Goal: Task Accomplishment & Management: Manage account settings

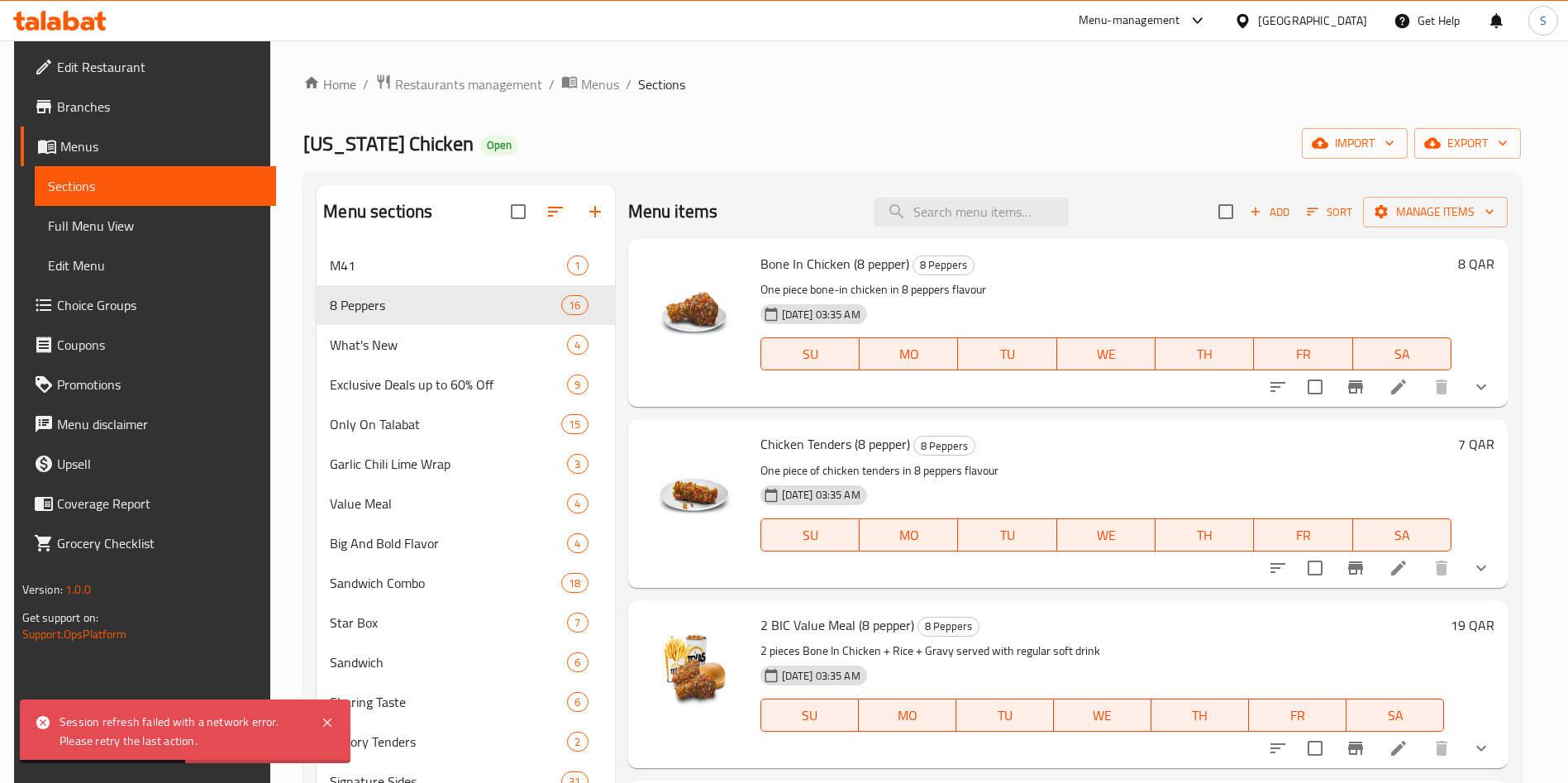
click at [473, 89] on span "Restaurants management" at bounding box center [468, 84] width 147 height 20
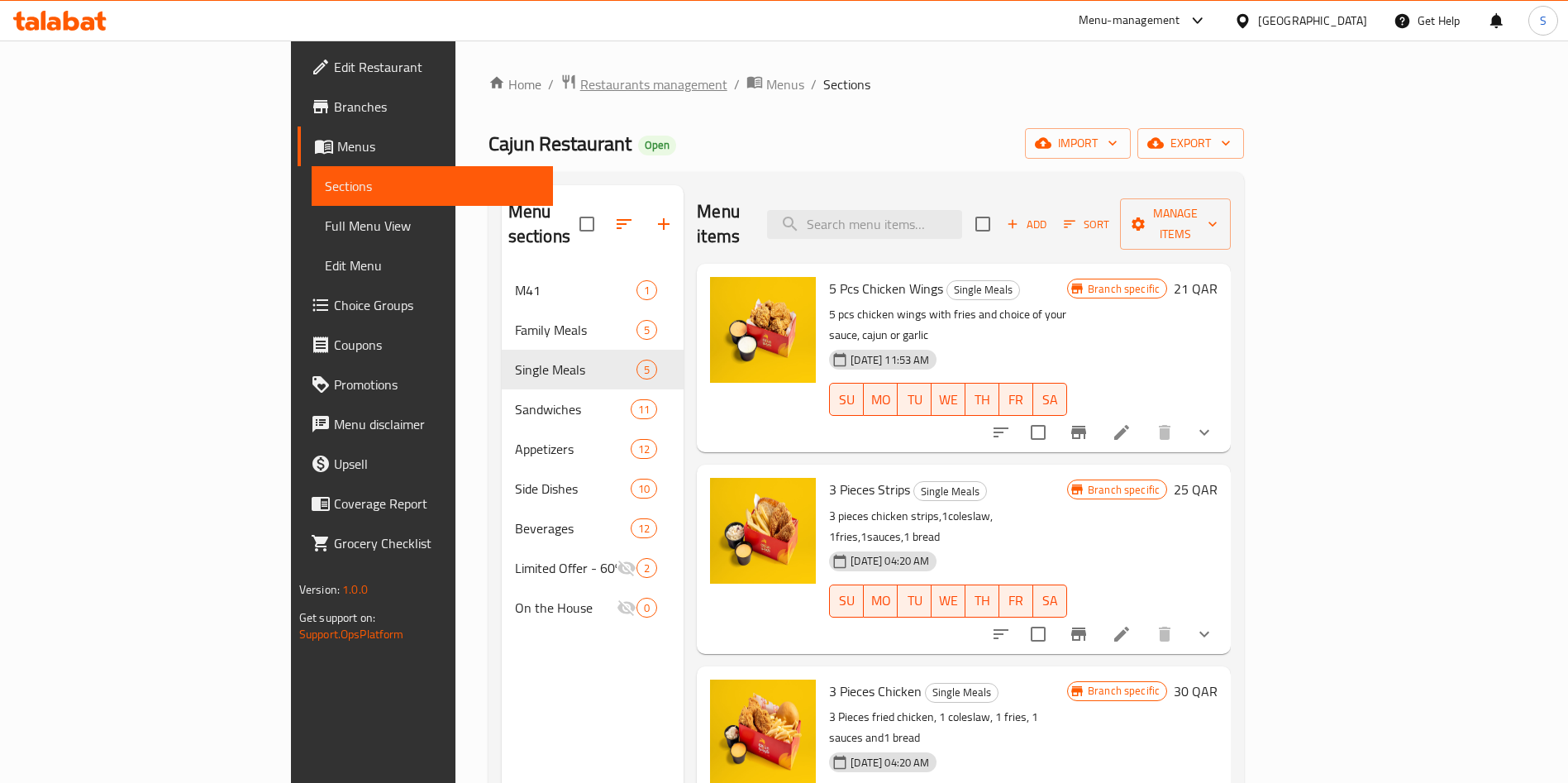
click at [580, 82] on span "Restaurants management" at bounding box center [653, 84] width 147 height 20
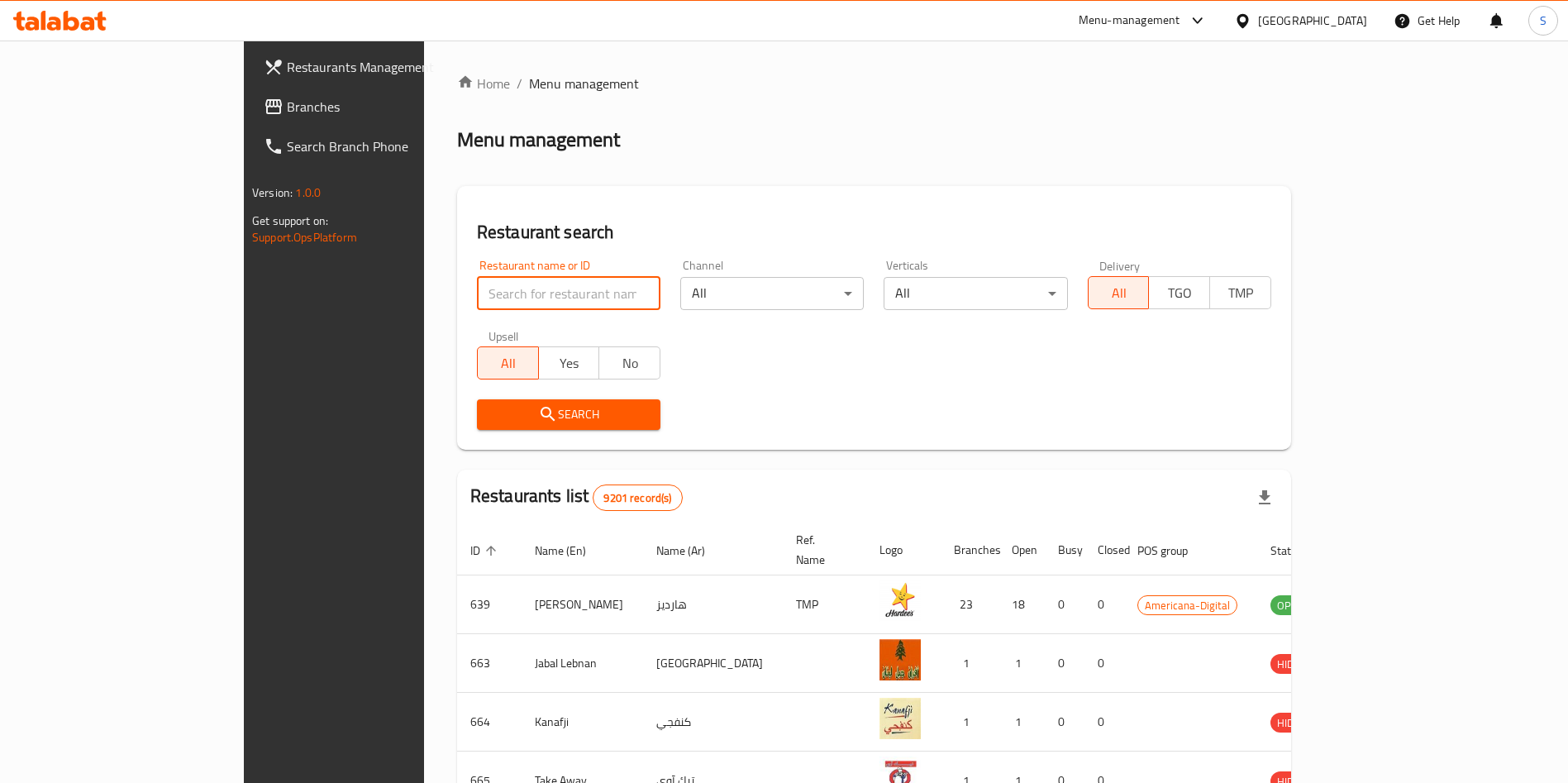
click at [543, 306] on input "search" at bounding box center [569, 293] width 184 height 33
type input "Tim Hortons"
click button "Search" at bounding box center [569, 414] width 184 height 31
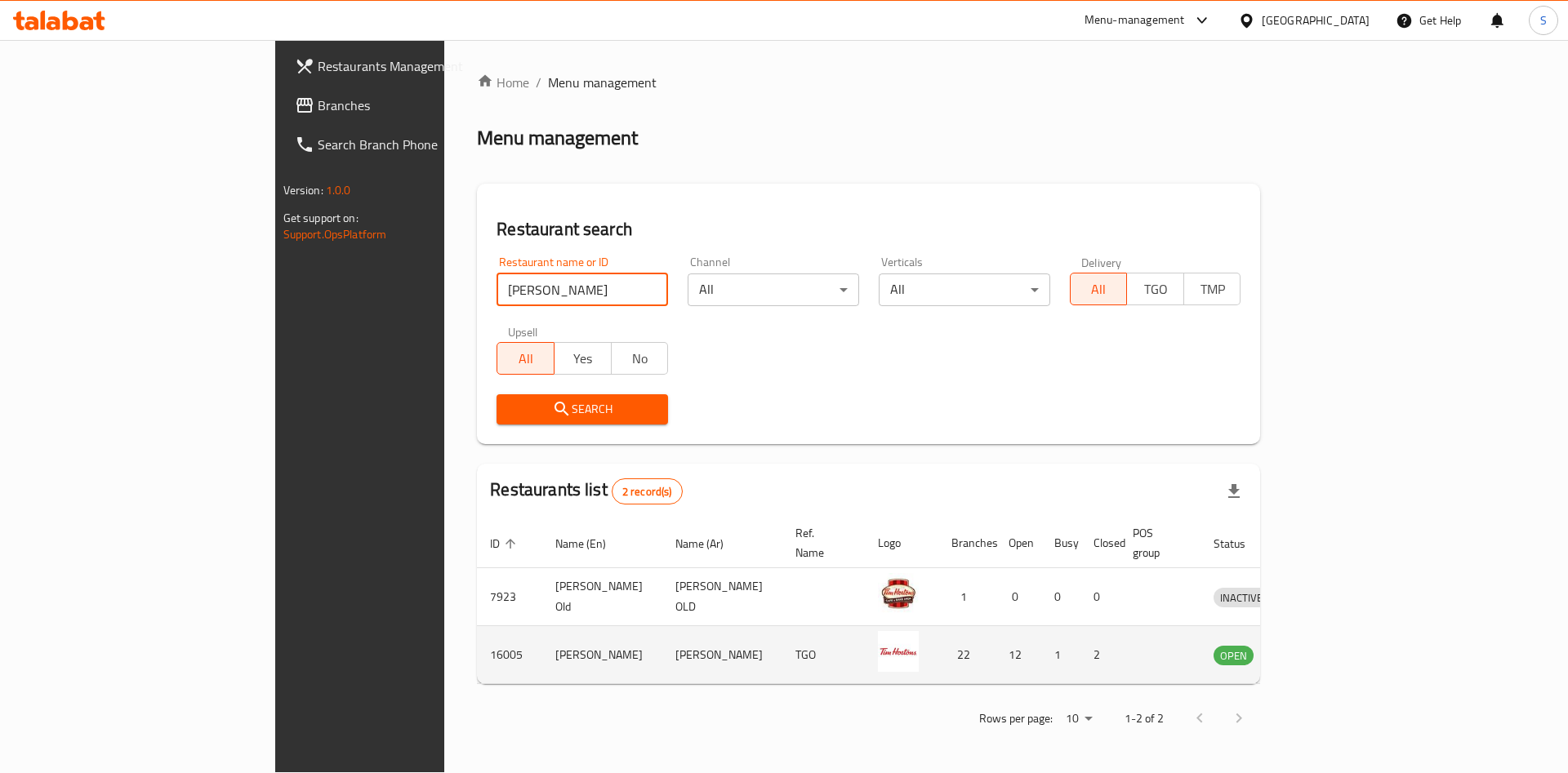
click at [1321, 649] on icon "enhanced table" at bounding box center [1311, 656] width 18 height 14
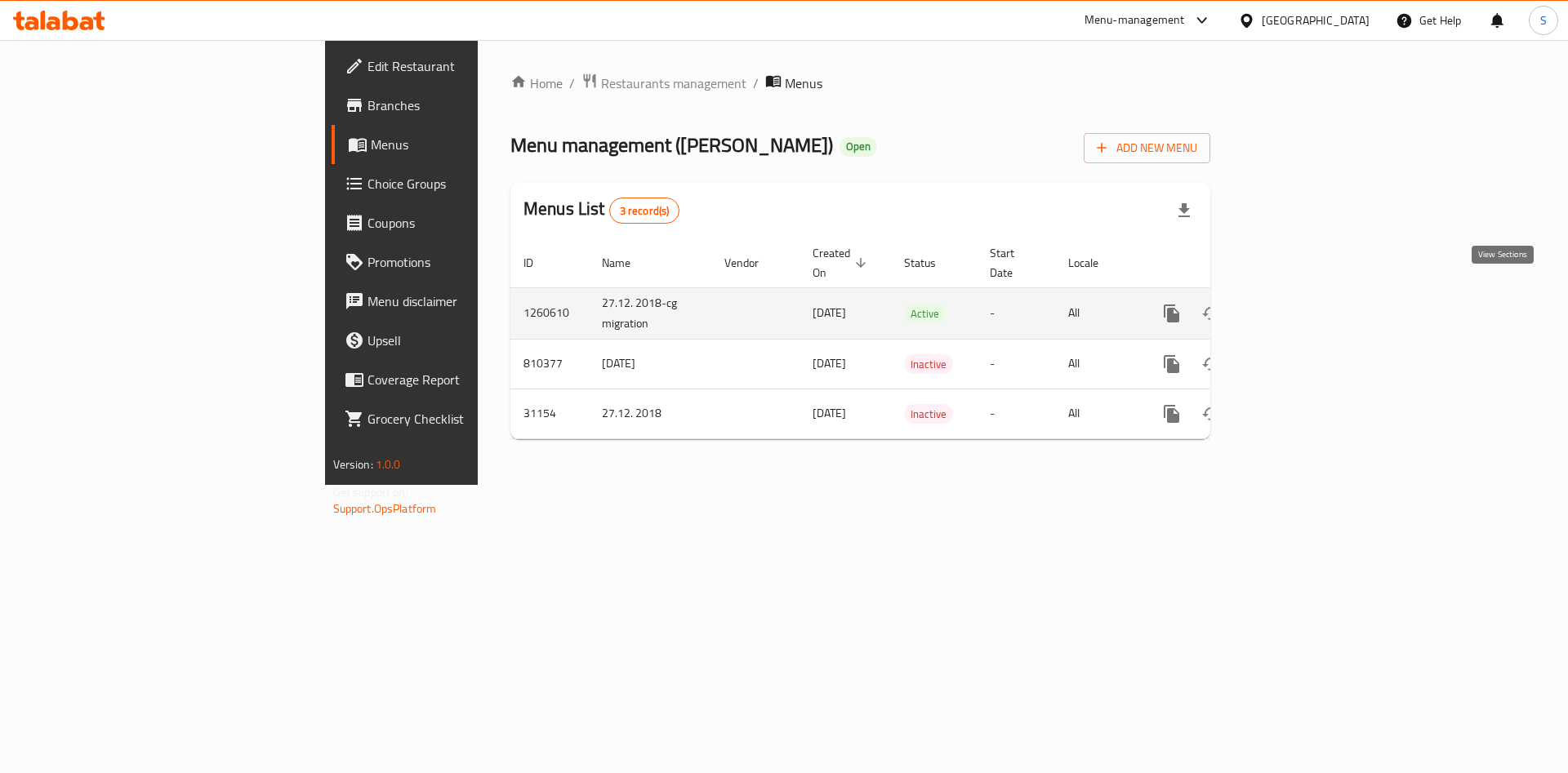
click at [1298, 306] on icon "enhanced table" at bounding box center [1289, 313] width 15 height 15
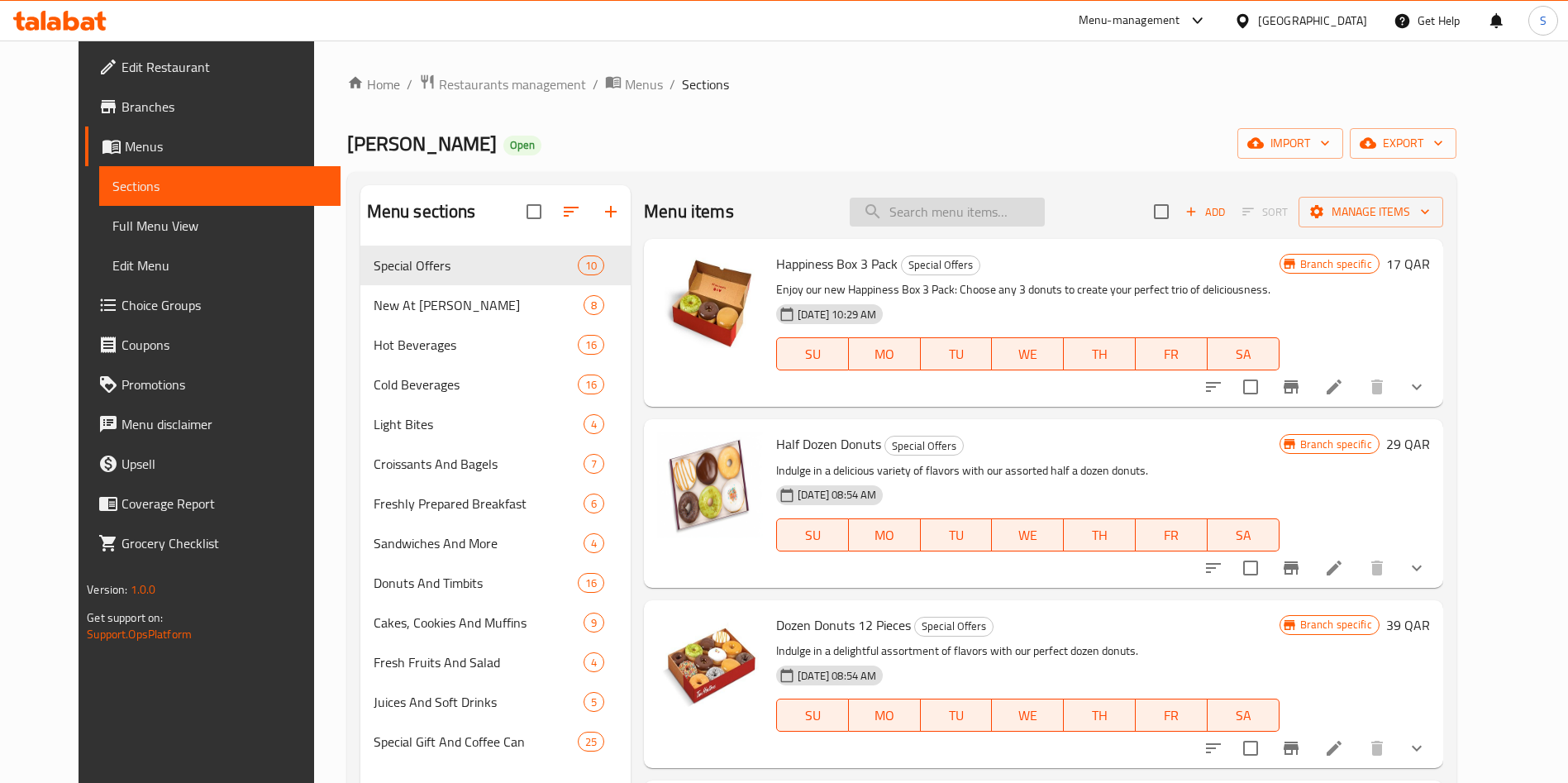
click at [958, 206] on input "search" at bounding box center [947, 212] width 195 height 29
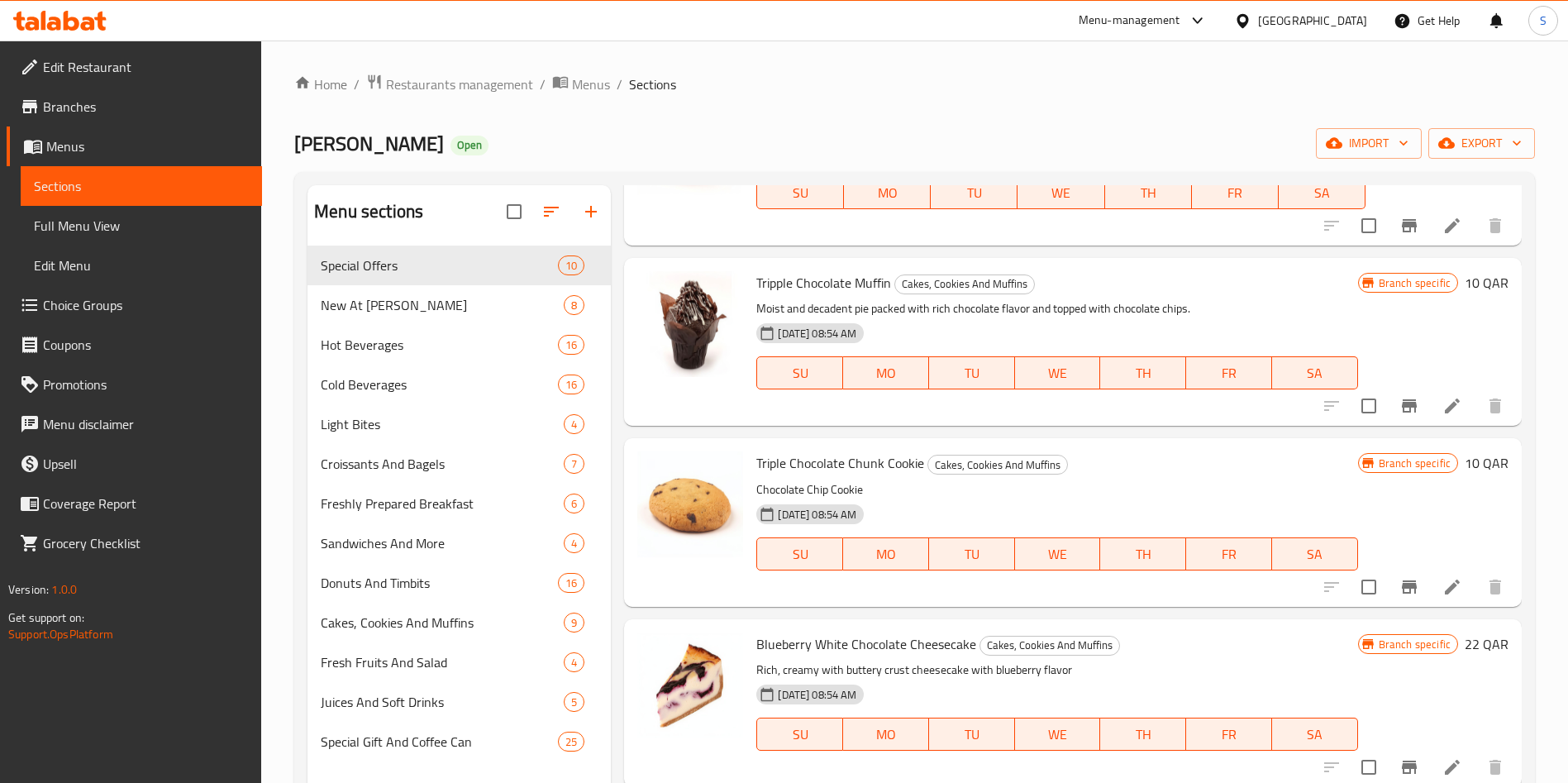
scroll to position [231, 0]
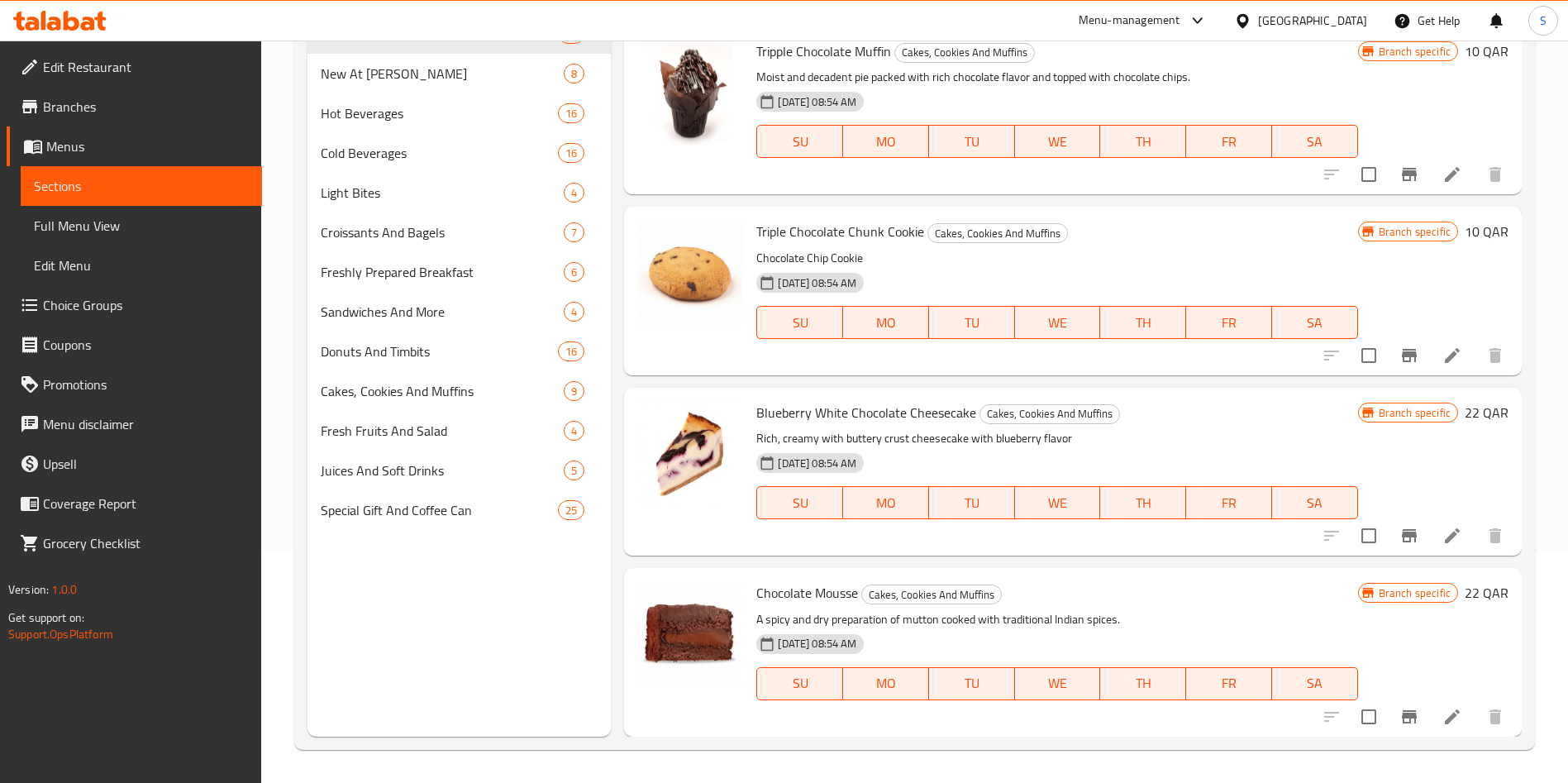
type input "choc"
click at [1437, 706] on li at bounding box center [1452, 717] width 46 height 30
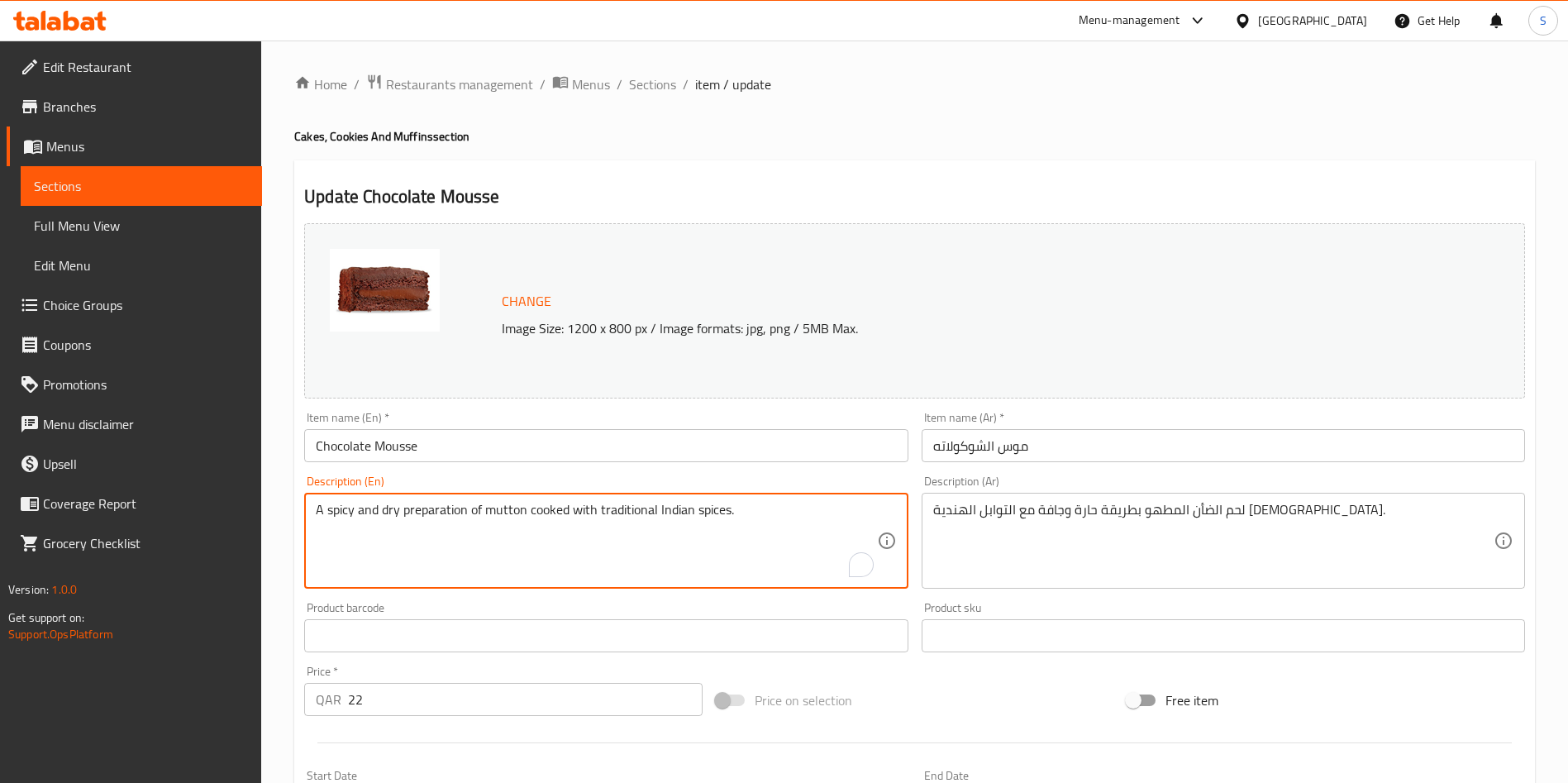
drag, startPoint x: 428, startPoint y: 498, endPoint x: 258, endPoint y: 522, distance: 171.7
paste textarea "Silky, Rich Chocolate Mousse For A Melt-In-Your-Mouth Experience"
type textarea "Silky, Rich Chocolate Mousse For A Melt-In-Your-Mouth Experience"
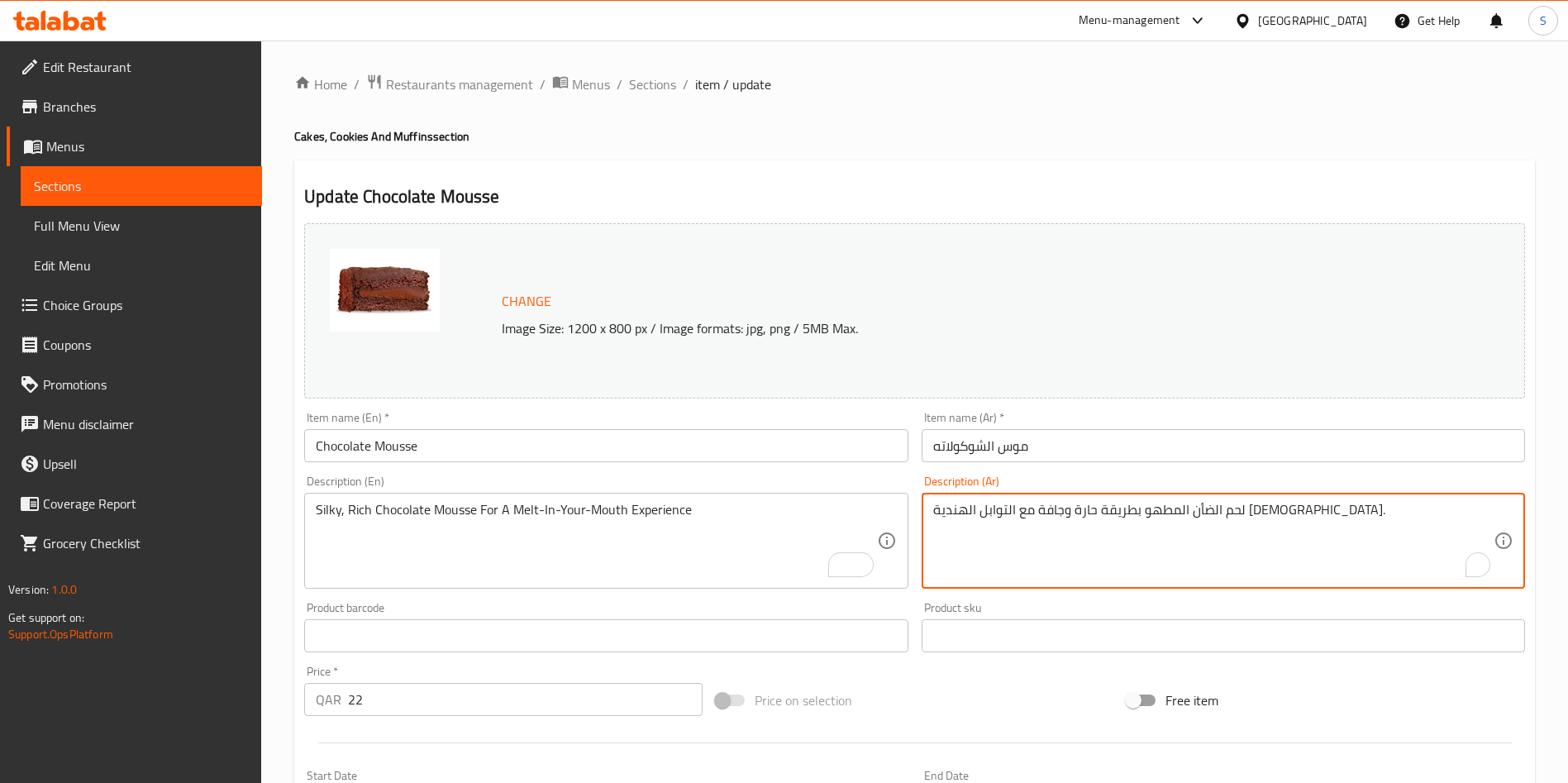
click at [1013, 506] on textarea "لحم الضأن المطهو بطريقة حارة وجافة مع التوابل الهندية التقليدية." at bounding box center [1213, 541] width 560 height 78
paste textarea "وس الشوكولاتة الحريري الغني لتجربة تذوب في فمك"
click at [1118, 511] on textarea "موس الشوكولاتة الحريري الغني لتجربة تذوب في فمك" at bounding box center [1213, 541] width 560 height 78
click at [1051, 506] on textarea "موس الشوكولاتة الغني لتجربة تذوب في فمك" at bounding box center [1213, 541] width 560 height 78
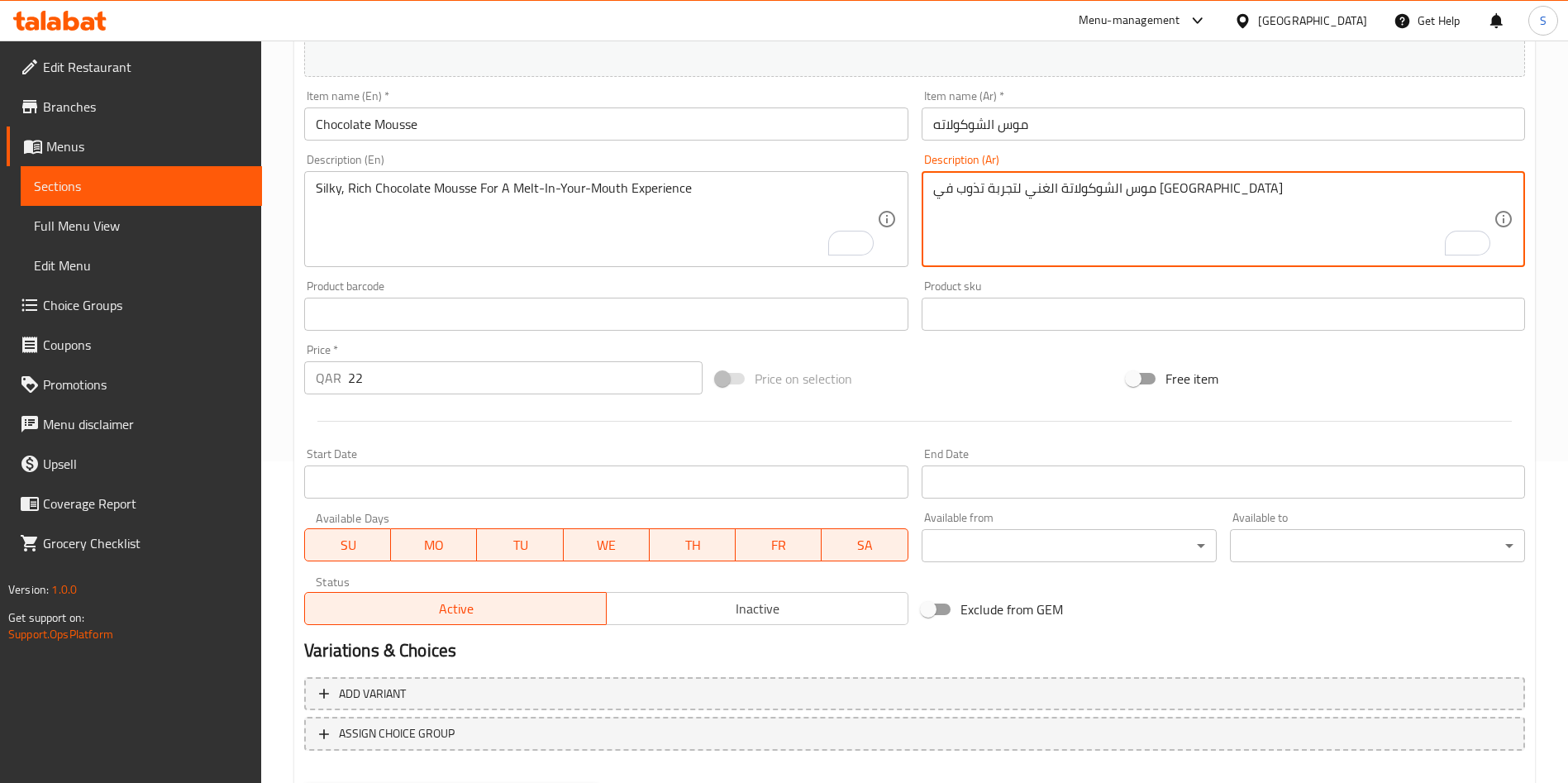
scroll to position [409, 0]
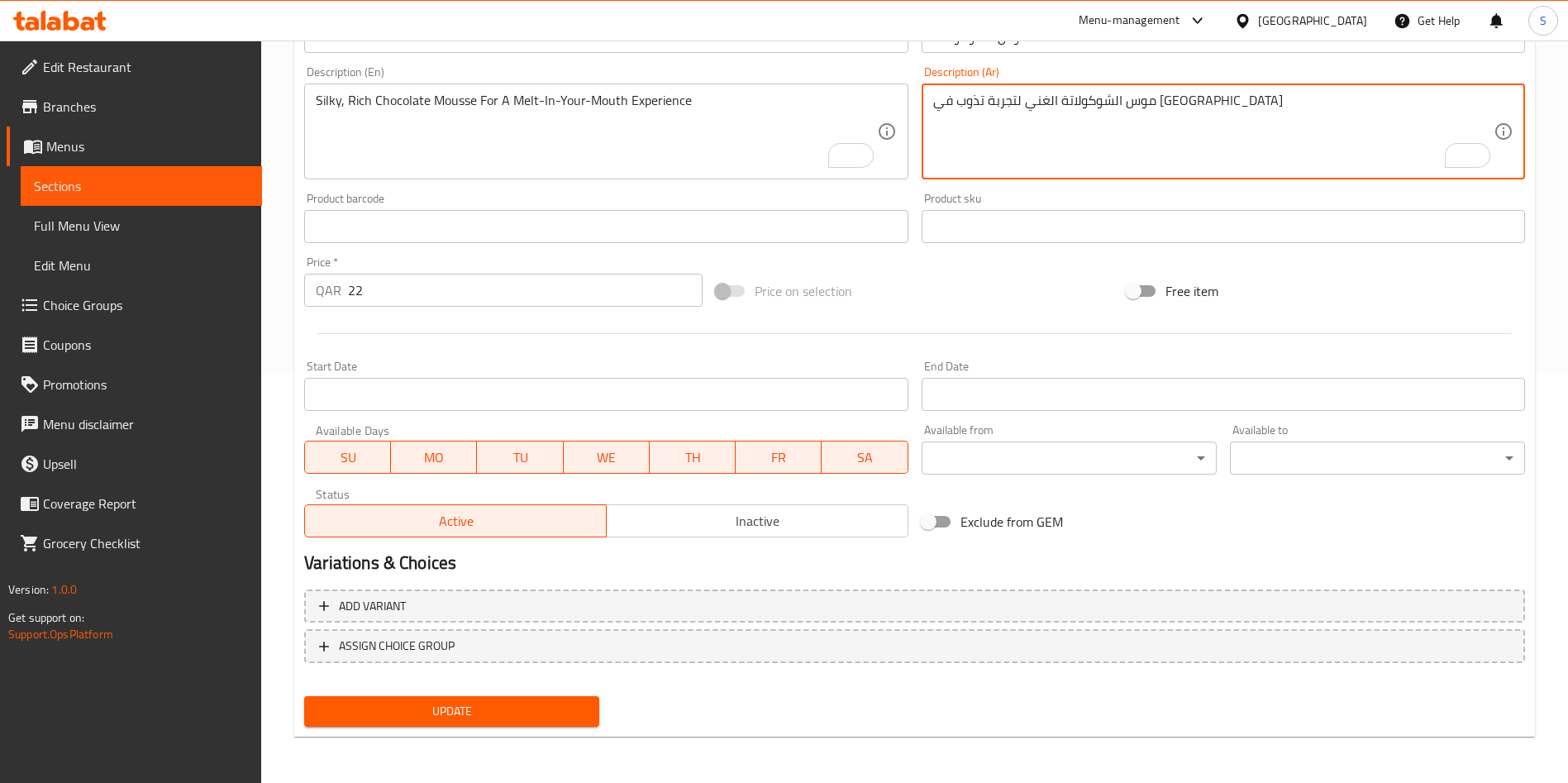
type textarea "موس الشوكولاتة الغني لتجربة تذوب في فمك"
click at [439, 706] on span "Update" at bounding box center [452, 711] width 269 height 21
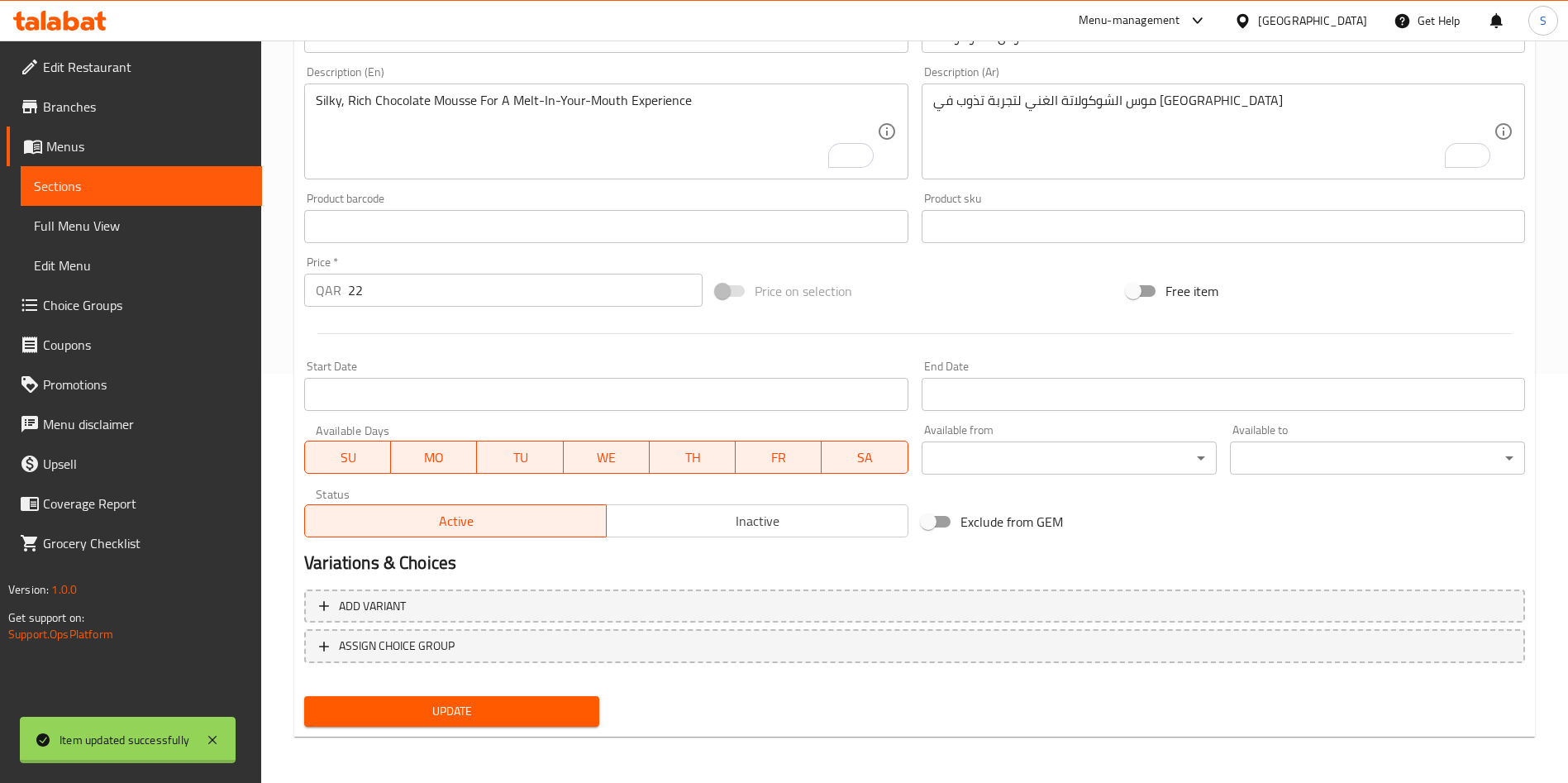
scroll to position [0, 0]
